Goal: Find specific fact: Find specific fact

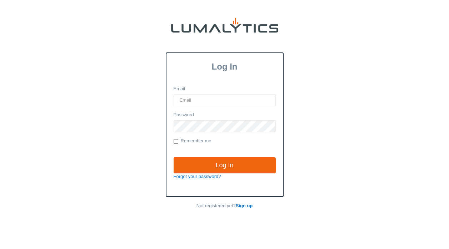
click at [194, 100] on input "Email" at bounding box center [225, 100] width 102 height 12
type input "[EMAIL_ADDRESS][DOMAIN_NAME]"
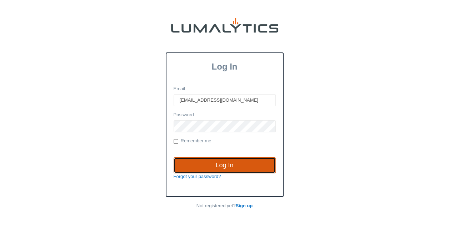
click at [217, 161] on input "Log In" at bounding box center [225, 166] width 102 height 16
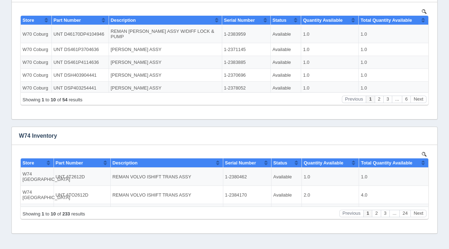
scroll to position [239, 0]
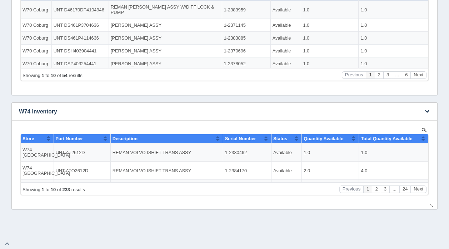
click at [424, 129] on img at bounding box center [424, 130] width 5 height 5
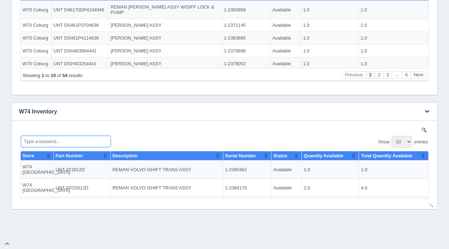
click at [51, 142] on input "Type a keyword..." at bounding box center [65, 141] width 89 height 11
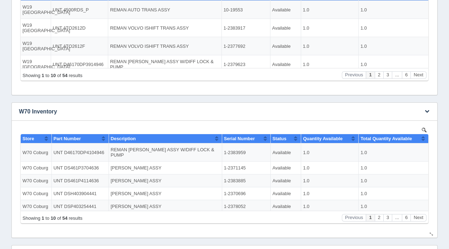
scroll to position [0, 0]
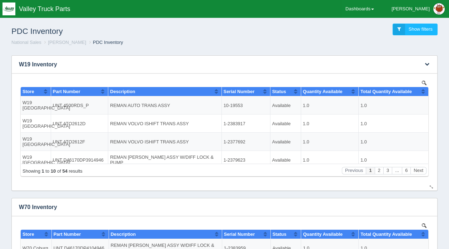
type input "d46"
click at [423, 83] on img at bounding box center [424, 82] width 5 height 5
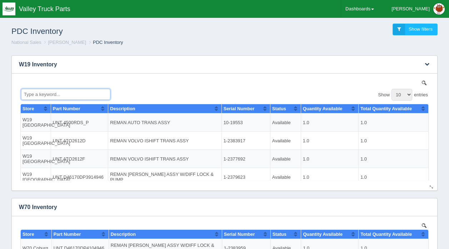
click at [55, 95] on input "Type a keyword..." at bounding box center [65, 94] width 89 height 11
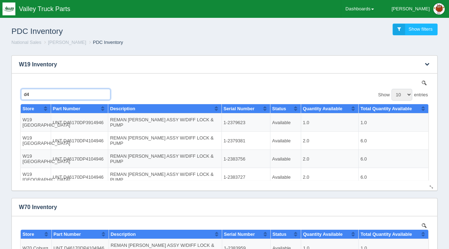
type input "d"
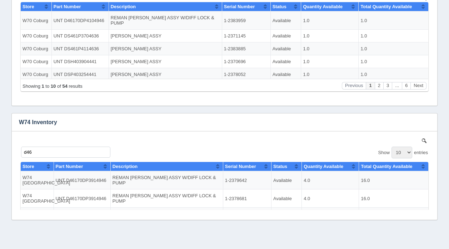
scroll to position [229, 0]
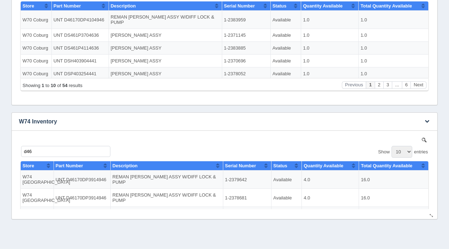
type input "r46170"
click at [61, 153] on input "d46" at bounding box center [65, 151] width 89 height 11
type input "d"
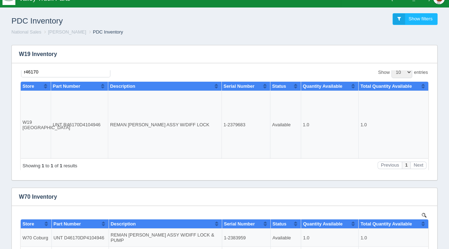
scroll to position [0, 0]
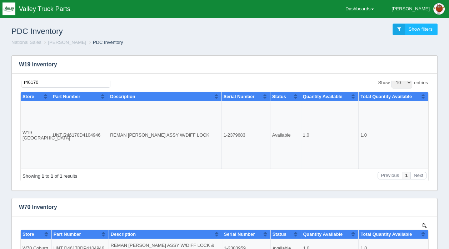
type input "r46170"
